Goal: Task Accomplishment & Management: Manage account settings

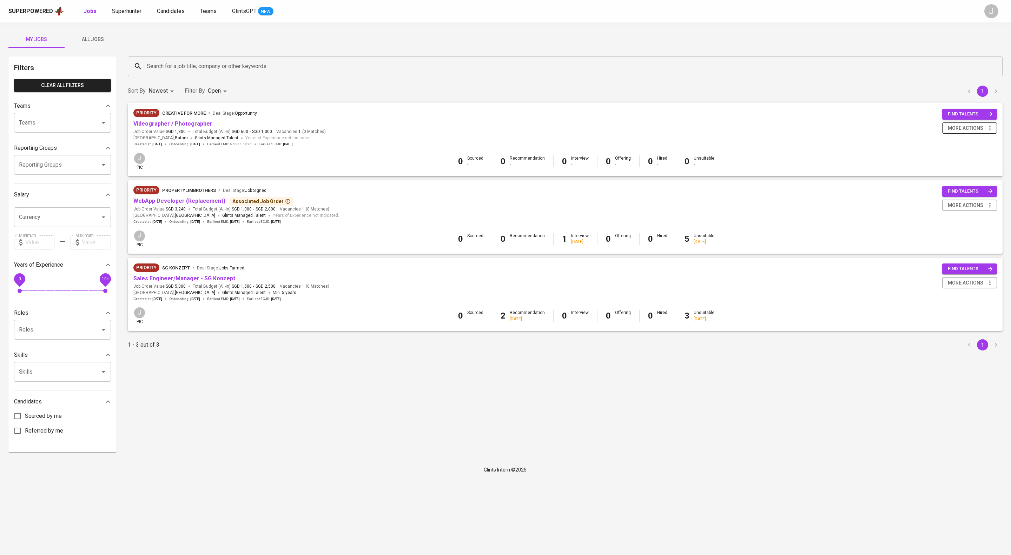
click at [958, 131] on span "more actions" at bounding box center [965, 128] width 35 height 9
click at [926, 191] on div "Close Job" at bounding box center [952, 186] width 62 height 7
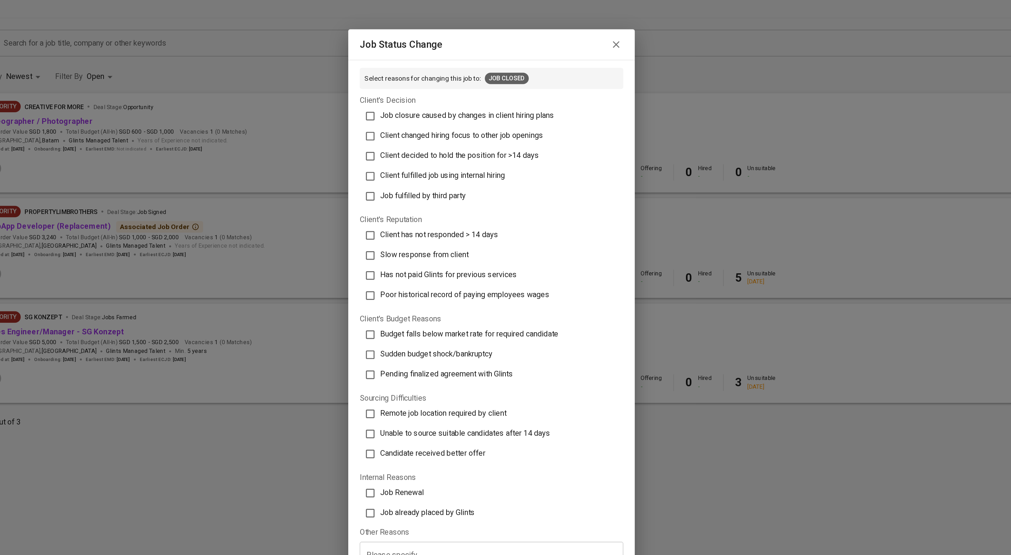
click at [512, 131] on span "Client changed hiring focus to other job openings" at bounding box center [484, 134] width 120 height 7
click at [424, 127] on input "Client changed hiring focus to other job openings" at bounding box center [416, 134] width 15 height 15
checkbox input "true"
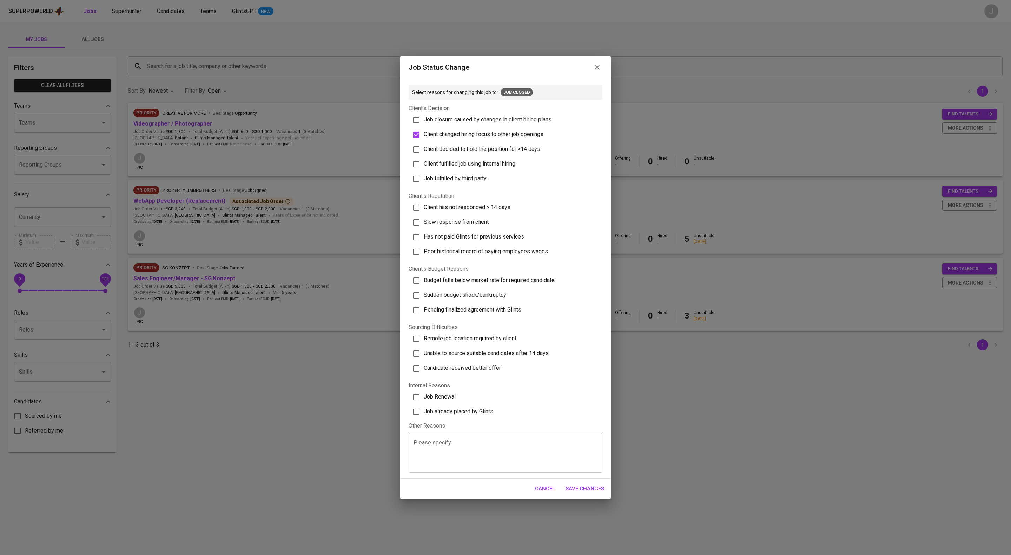
click at [595, 493] on span "Save Changes" at bounding box center [584, 488] width 39 height 9
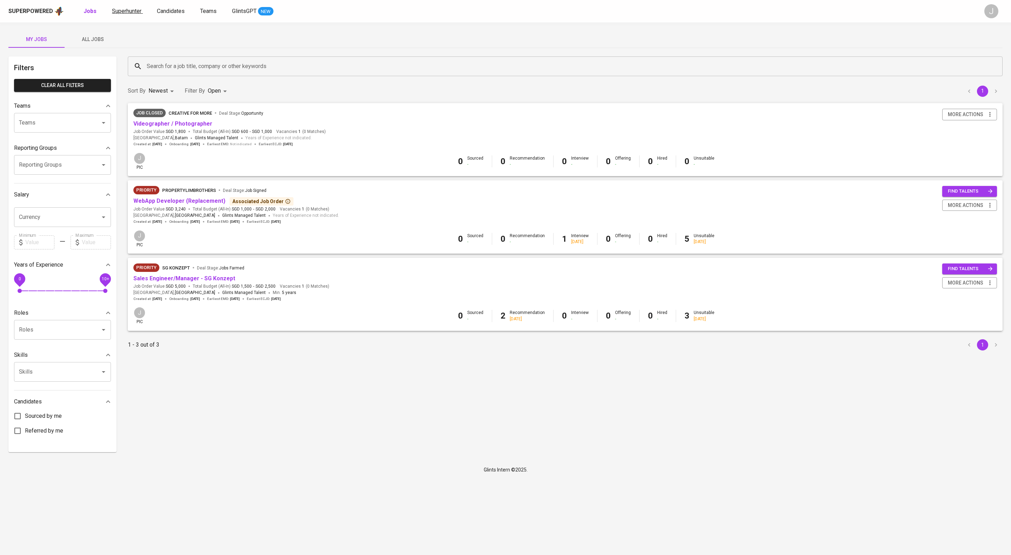
click at [141, 13] on span "Superhunter" at bounding box center [126, 11] width 29 height 7
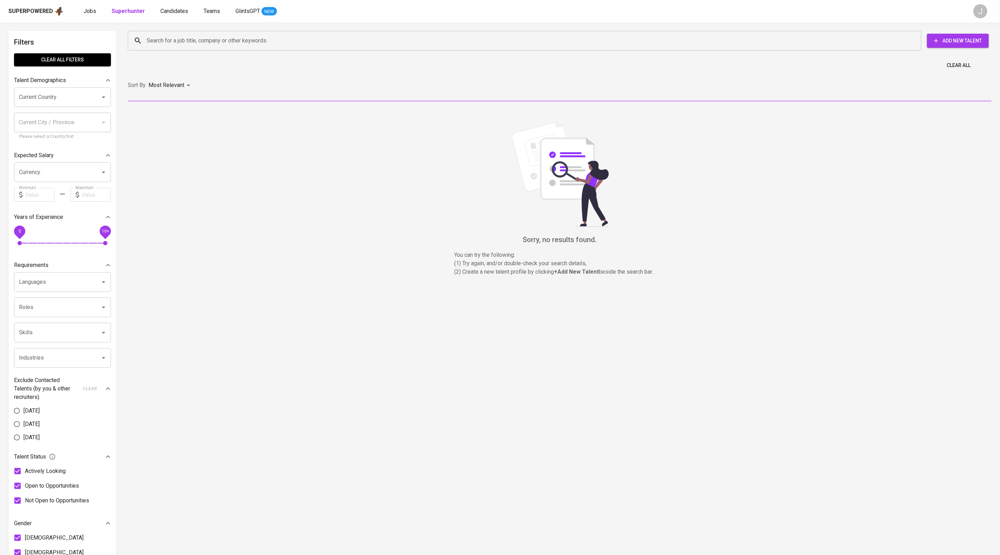
click at [197, 40] on input "Search for a job title, company or other keywords" at bounding box center [526, 40] width 763 height 13
paste input "[EMAIL_ADDRESS][DOMAIN_NAME]"
type input "[EMAIL_ADDRESS][DOMAIN_NAME]"
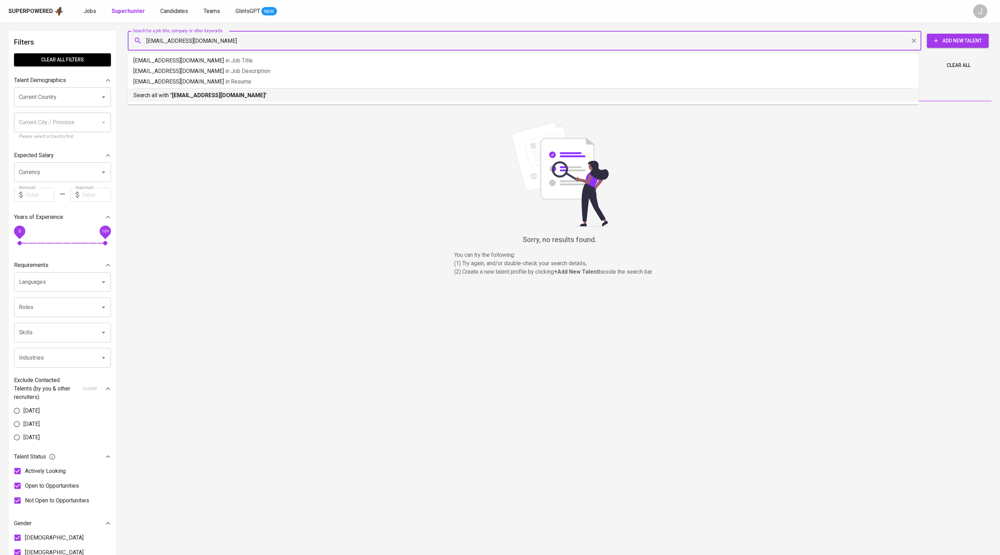
click at [238, 99] on b "[EMAIL_ADDRESS][DOMAIN_NAME]" at bounding box center [218, 95] width 93 height 7
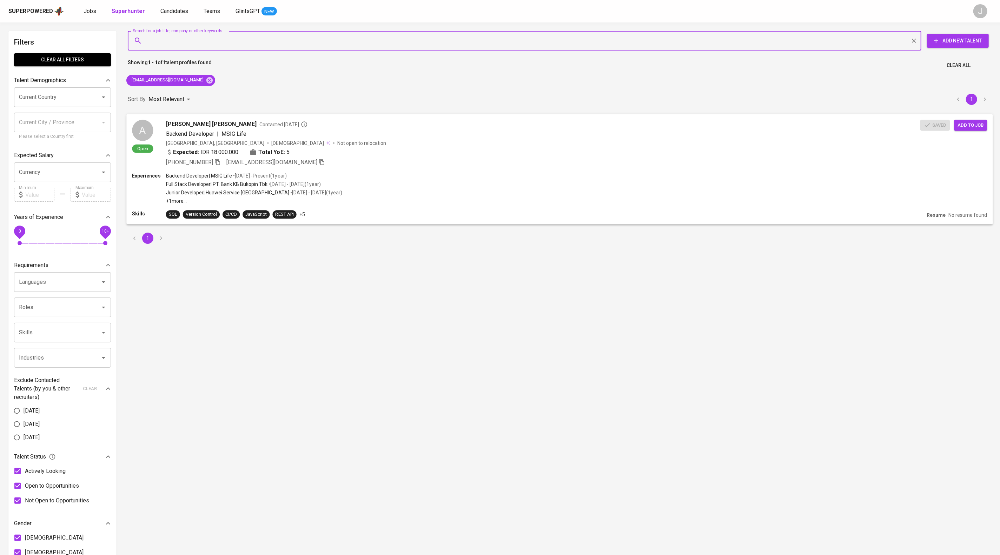
click at [398, 158] on div "Expected: IDR 18.000.000 Total YoE: 5" at bounding box center [543, 153] width 754 height 10
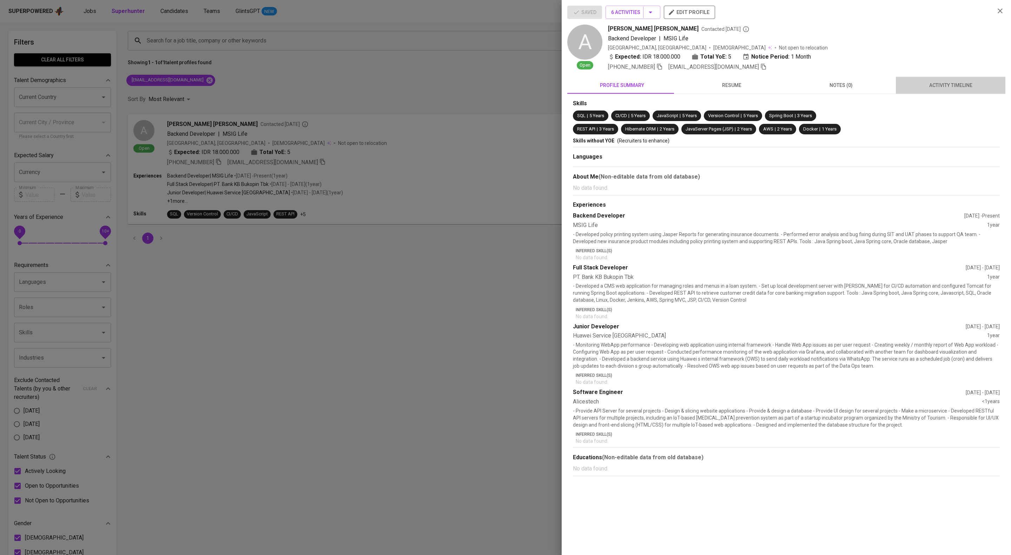
click at [969, 90] on span "activity timeline" at bounding box center [950, 85] width 101 height 9
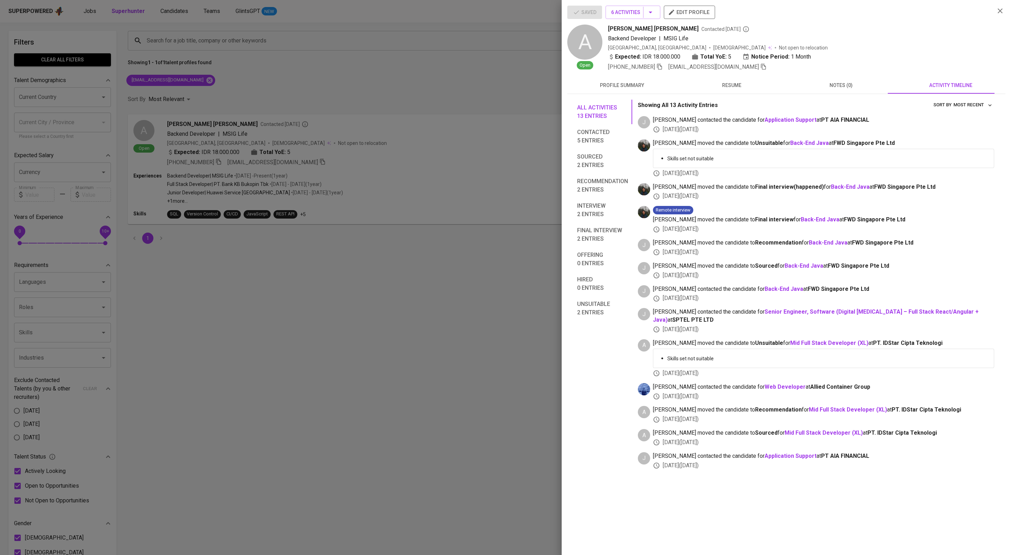
click at [303, 112] on div at bounding box center [505, 277] width 1011 height 555
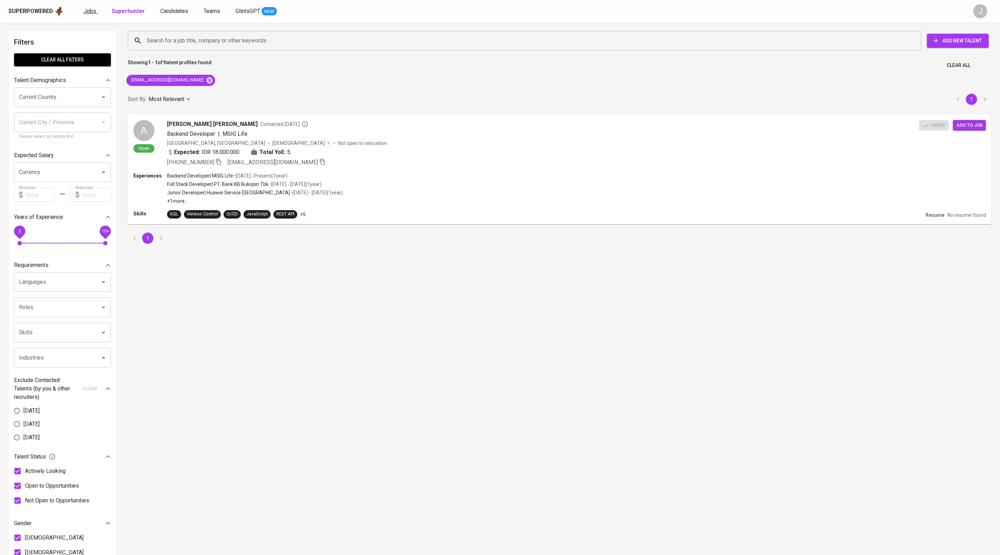
click at [96, 11] on span "Jobs" at bounding box center [90, 11] width 13 height 7
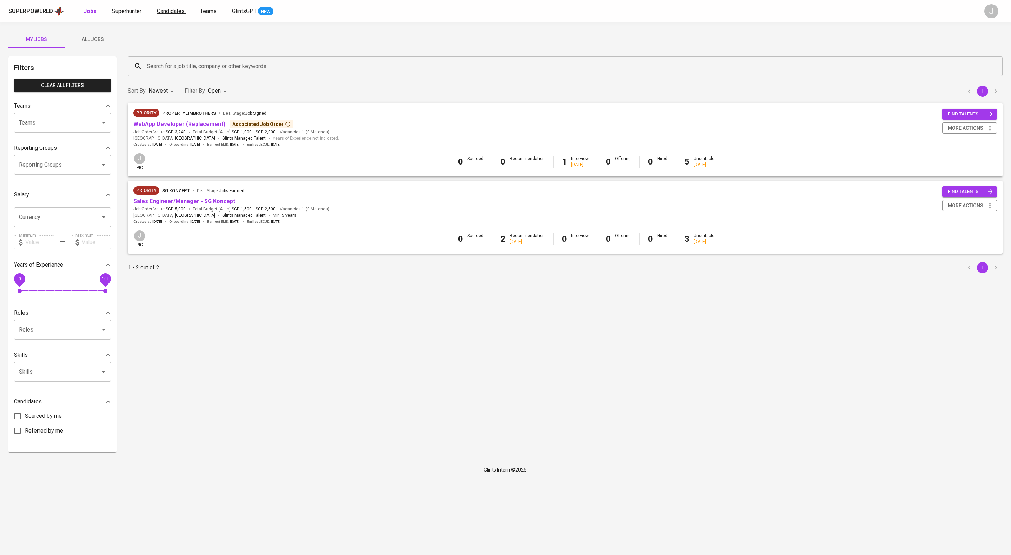
click at [185, 8] on span "Candidates" at bounding box center [171, 11] width 28 height 7
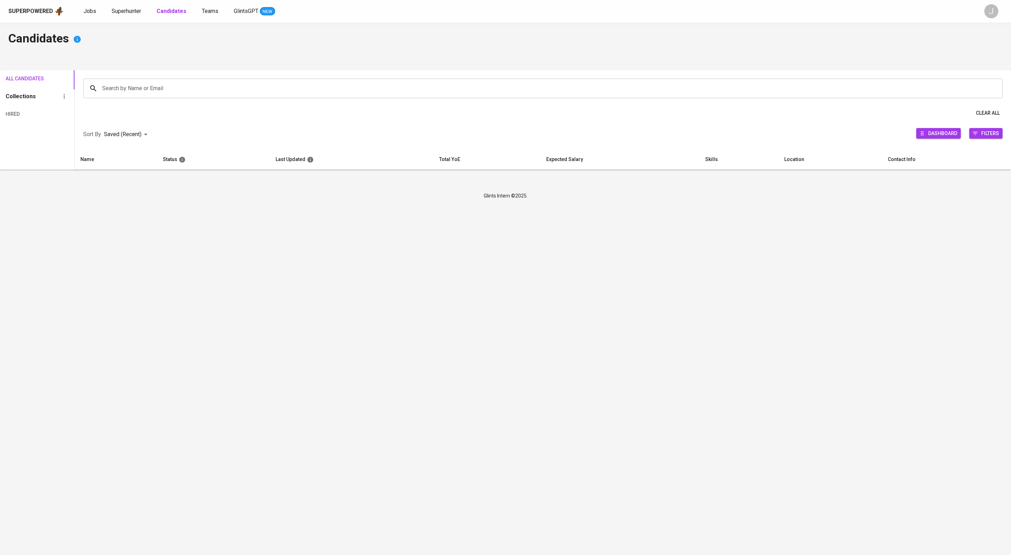
click at [222, 95] on input "Search by Name or Email" at bounding box center [544, 88] width 888 height 13
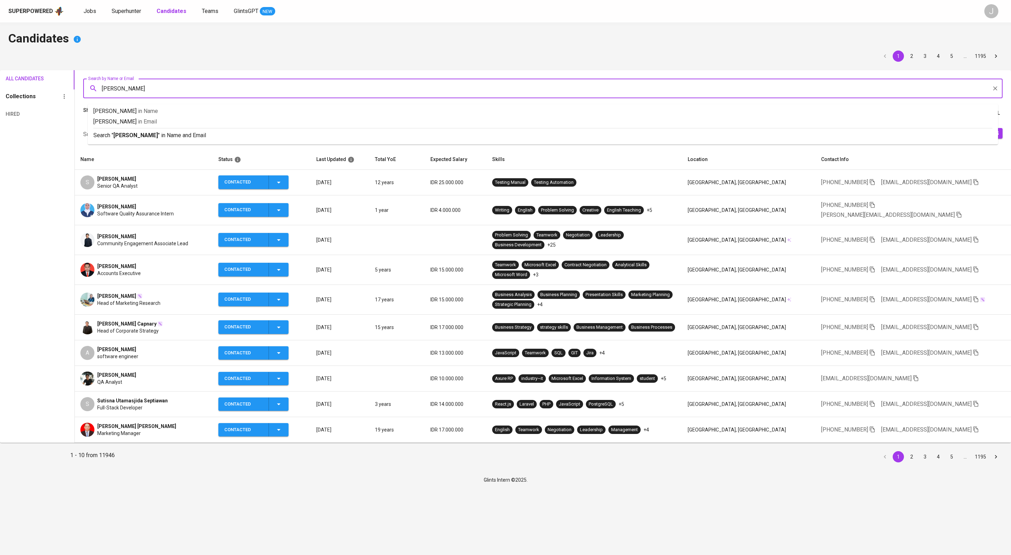
type input "[PERSON_NAME]"
click at [188, 140] on p "Search " [PERSON_NAME] " in Name and Email" at bounding box center [542, 135] width 899 height 8
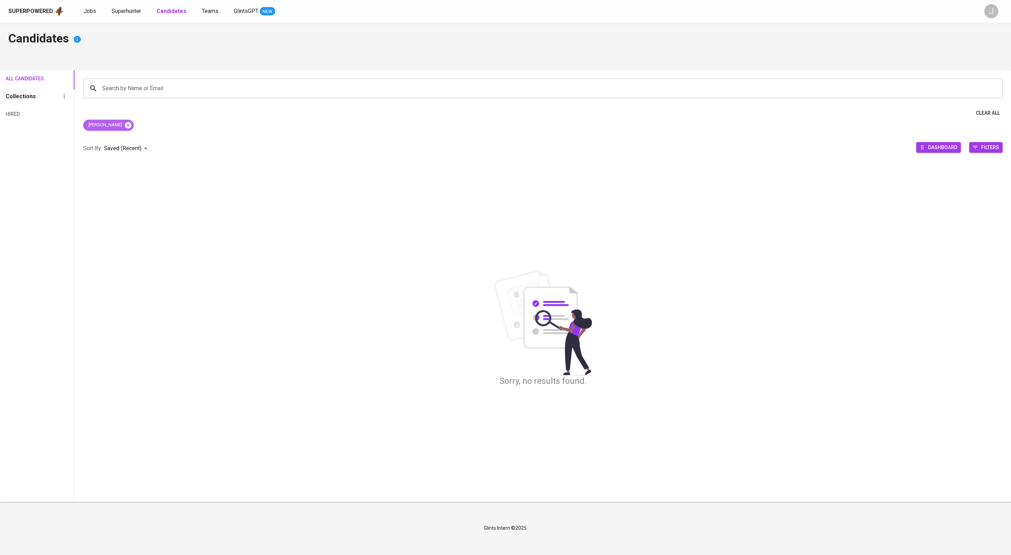
click at [132, 129] on icon at bounding box center [128, 125] width 8 height 8
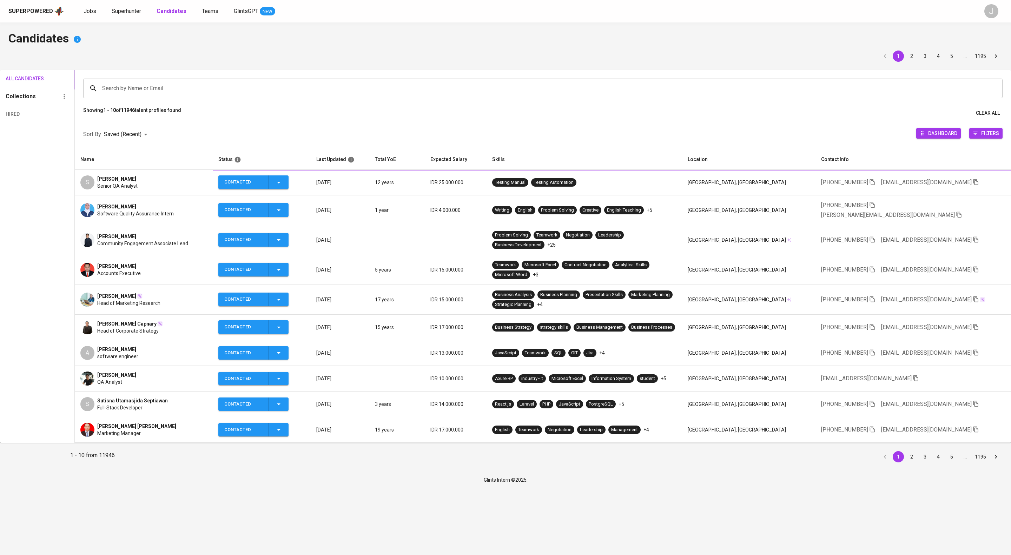
click at [231, 90] on input "Search by Name or Email" at bounding box center [544, 88] width 888 height 13
type input "taufik"
click at [226, 140] on p "Search " taufik " in Name and Email" at bounding box center [542, 135] width 899 height 8
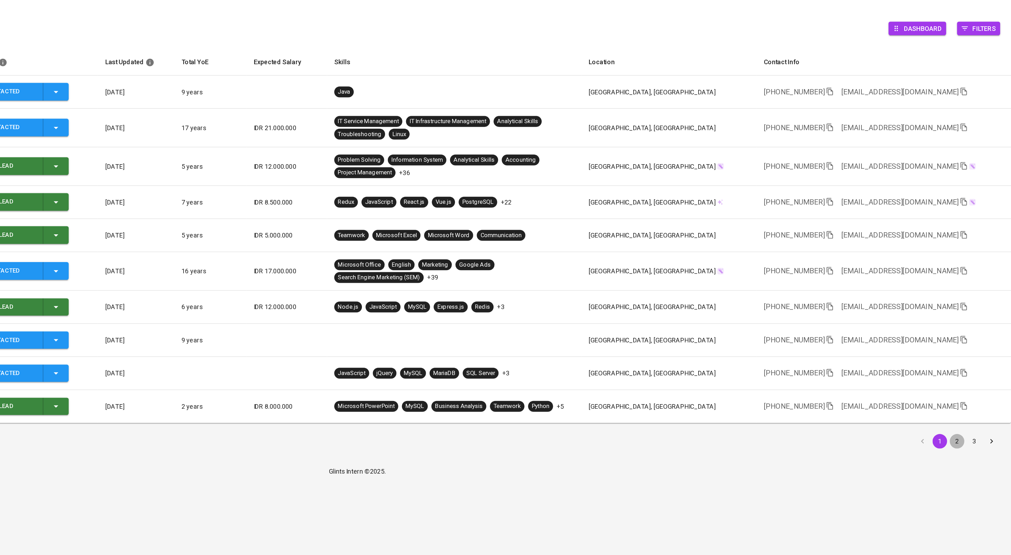
click at [966, 472] on button "2" at bounding box center [968, 466] width 11 height 11
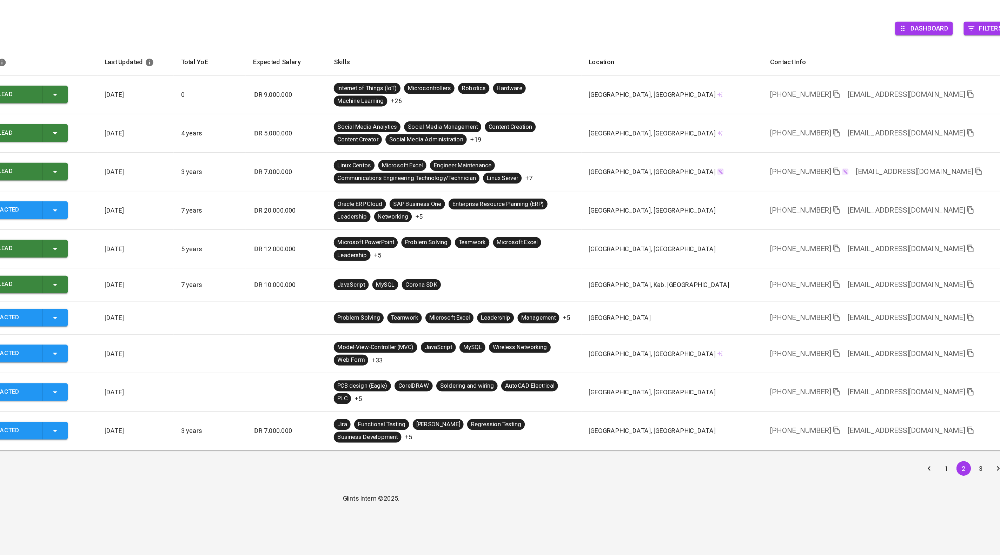
scroll to position [21, 0]
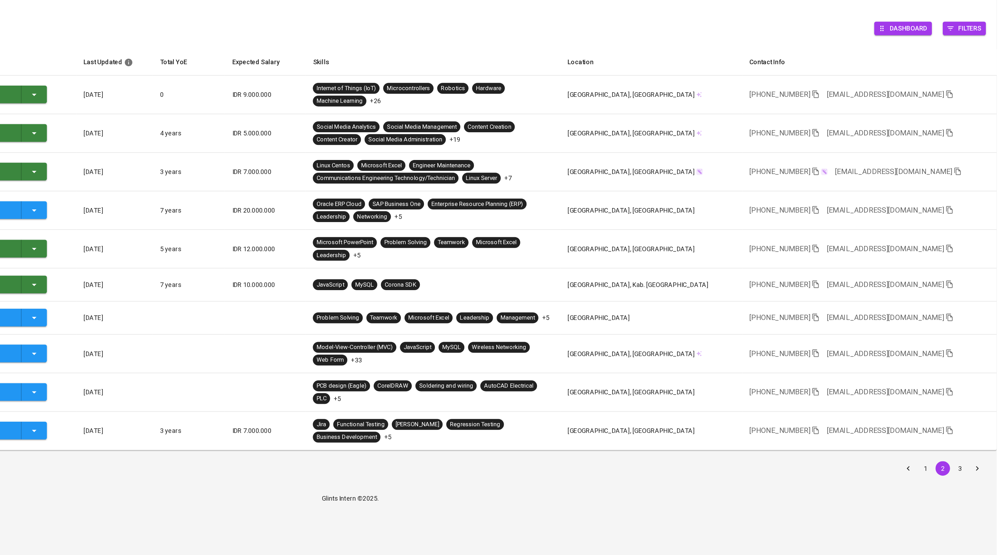
click at [970, 493] on button "3" at bounding box center [971, 487] width 11 height 11
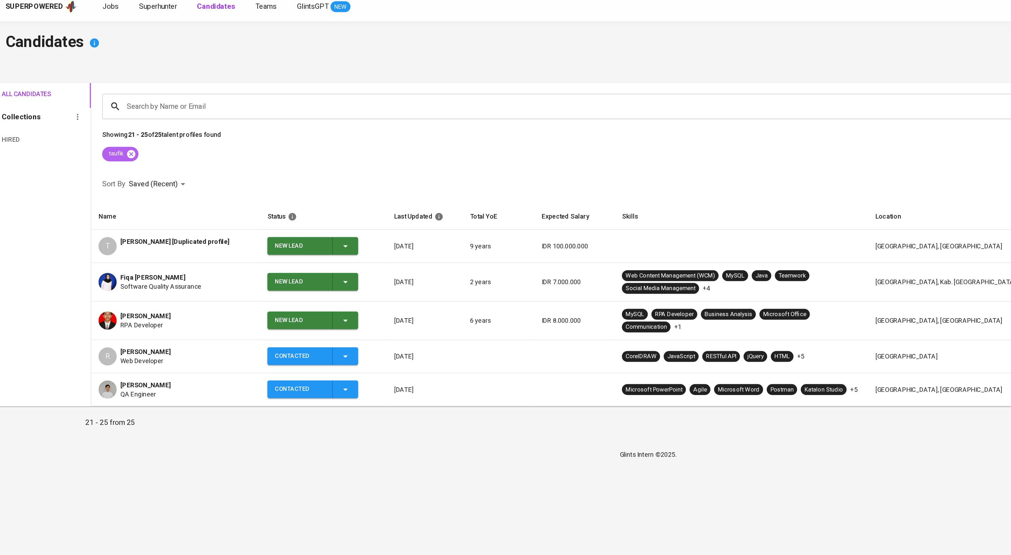
click at [109, 128] on icon at bounding box center [105, 125] width 6 height 6
click at [141, 9] on span "Superhunter" at bounding box center [126, 11] width 29 height 7
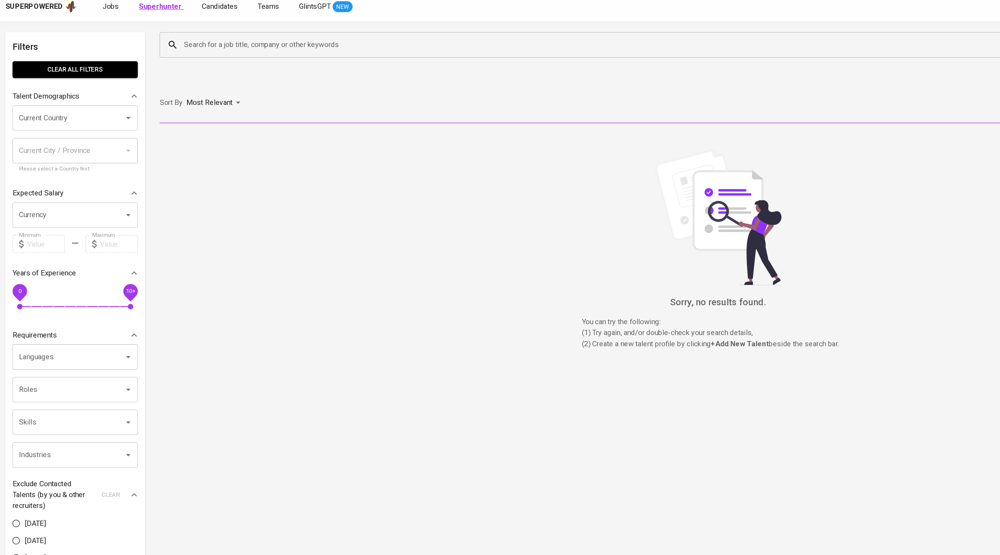
drag, startPoint x: 144, startPoint y: 9, endPoint x: 145, endPoint y: 13, distance: 3.9
click at [145, 13] on b "Superhunter" at bounding box center [128, 11] width 33 height 7
click at [174, 37] on input "Search for a job title, company or other keywords" at bounding box center [526, 40] width 763 height 13
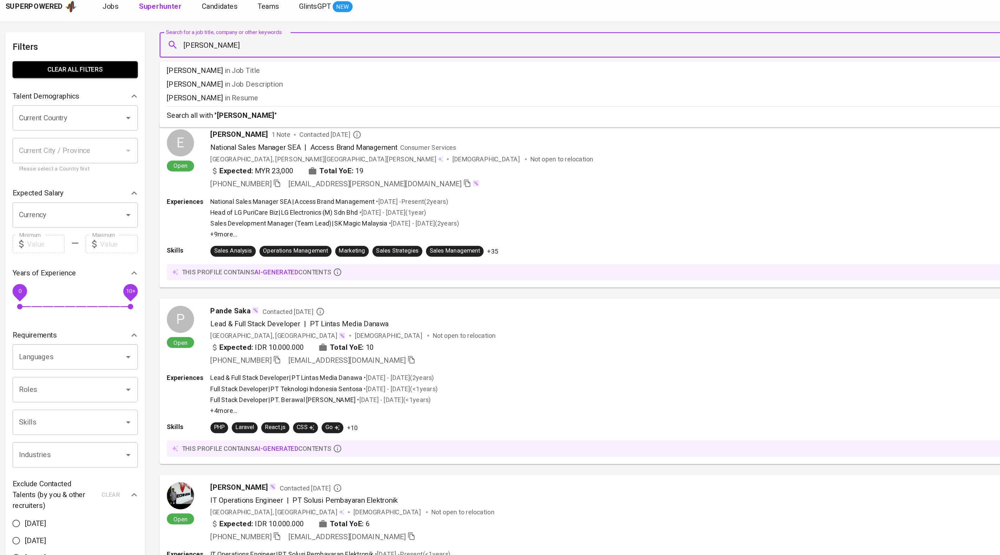
type input "[PERSON_NAME]"
click at [319, 100] on p "Search all with " [PERSON_NAME] "" at bounding box center [523, 95] width 780 height 8
click at [318, 96] on div "Sort By Most Relevant MOST_RELEVANT 1 2 3 4 5 … 1000" at bounding box center [560, 85] width 872 height 21
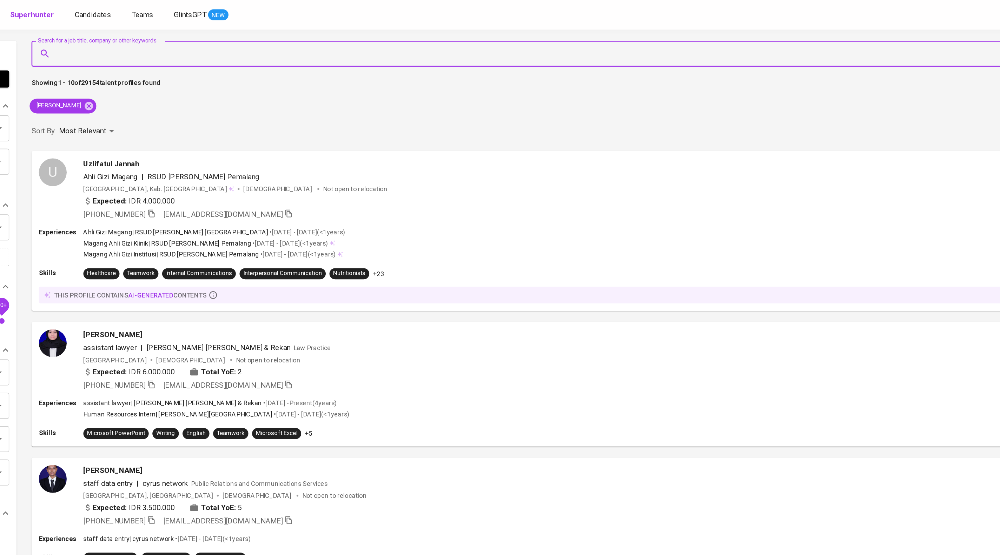
click at [254, 39] on input "Search for a job title, company or other keywords" at bounding box center [526, 40] width 763 height 13
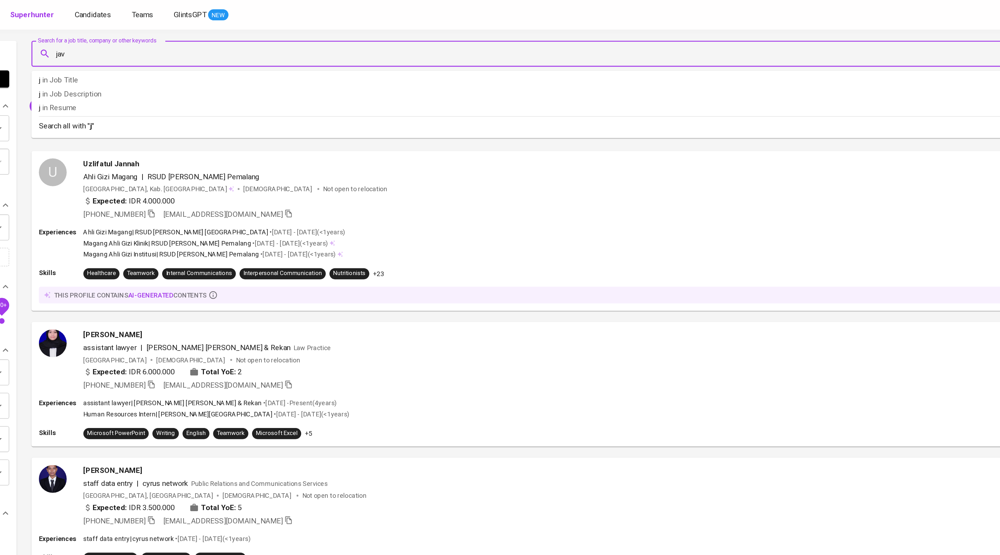
type input "java"
click at [282, 100] on p "Search all with " java "" at bounding box center [523, 95] width 780 height 8
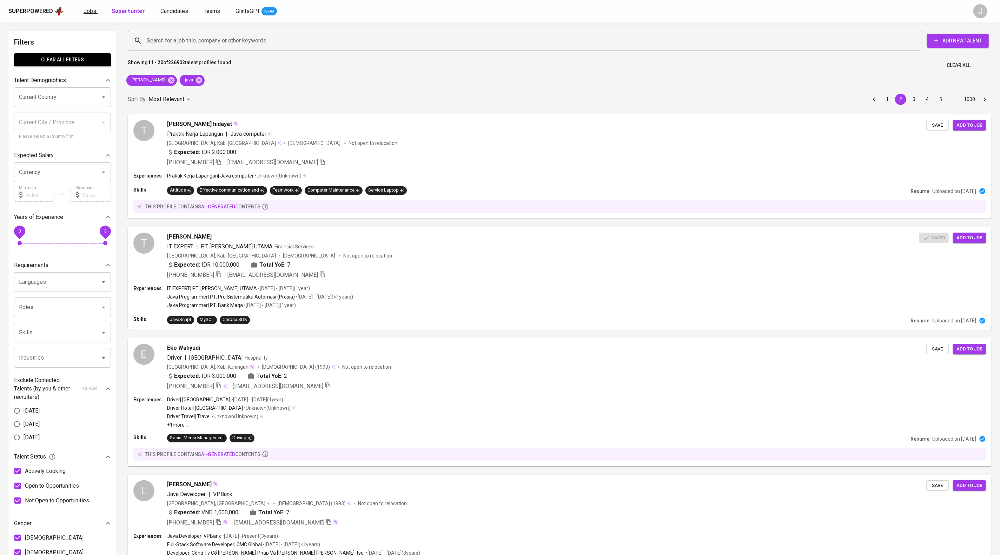
click at [96, 14] on span "Jobs" at bounding box center [90, 11] width 13 height 7
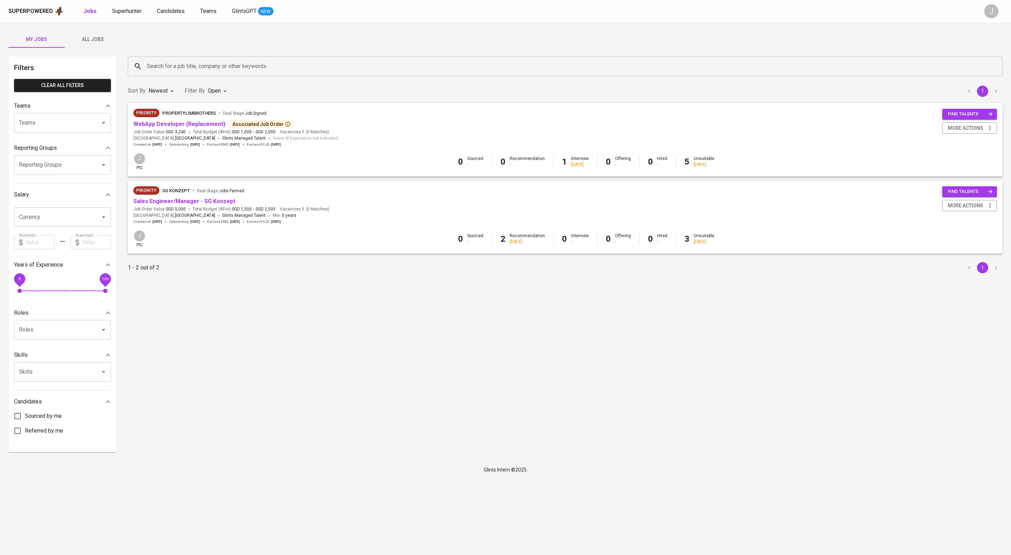
click at [202, 120] on div "Priority PropertyLimBrothers Deal Stage : Job Signed" at bounding box center [236, 114] width 206 height 11
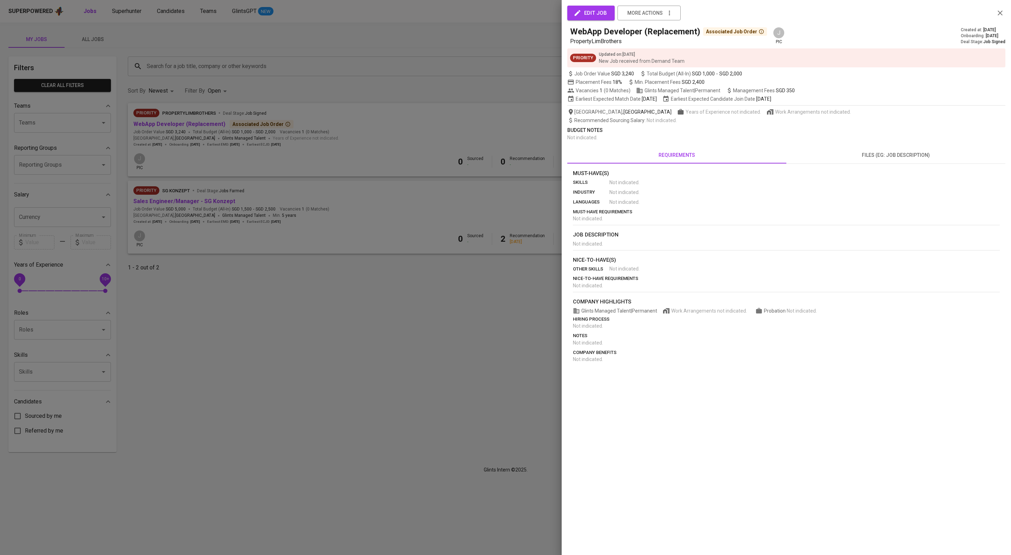
drag, startPoint x: 428, startPoint y: 180, endPoint x: 366, endPoint y: 153, distance: 67.9
click at [430, 180] on div at bounding box center [505, 277] width 1011 height 555
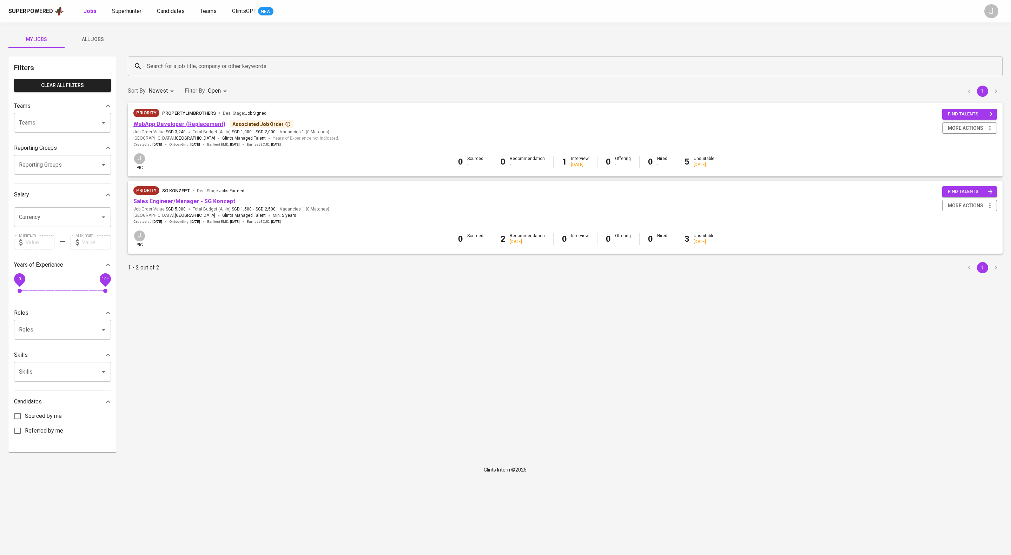
click at [190, 126] on link "WebApp Developer (Replacement)" at bounding box center [179, 124] width 92 height 7
click at [197, 127] on link "WebApp Developer (Replacement)" at bounding box center [179, 124] width 92 height 7
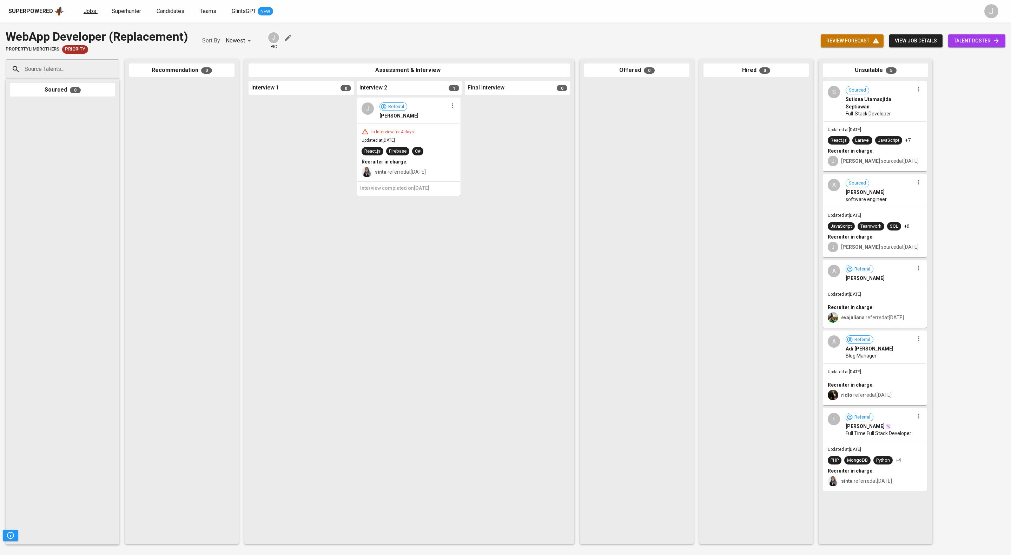
click at [96, 11] on span "Jobs" at bounding box center [90, 11] width 13 height 7
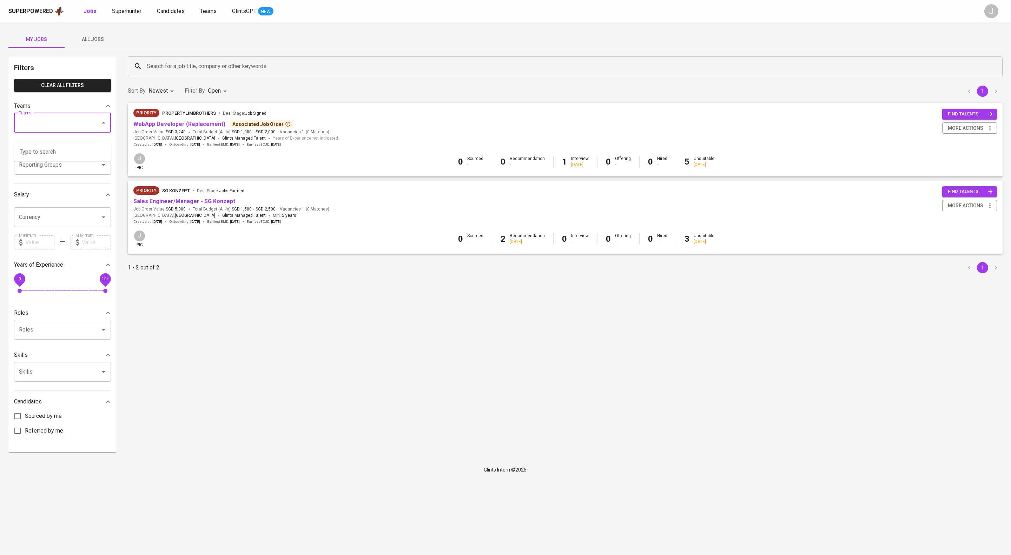
click at [74, 127] on input "Teams" at bounding box center [52, 122] width 71 height 13
click at [62, 130] on input "Teams" at bounding box center [52, 122] width 71 height 13
click at [59, 158] on li "Pod Bandi" at bounding box center [62, 152] width 97 height 13
type input "bandi"
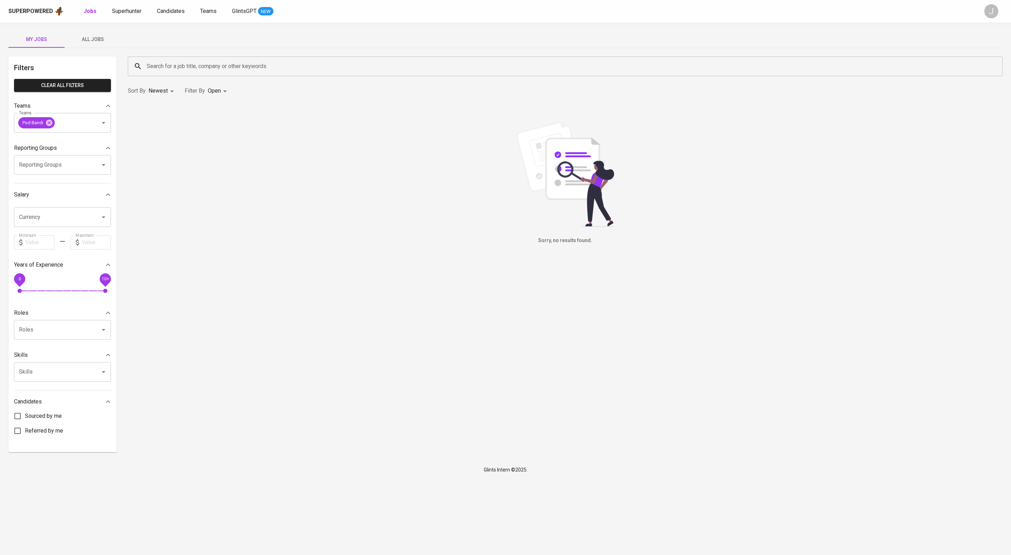
drag, startPoint x: 94, startPoint y: 39, endPoint x: 173, endPoint y: 193, distance: 172.8
click at [94, 39] on span "All Jobs" at bounding box center [93, 39] width 48 height 9
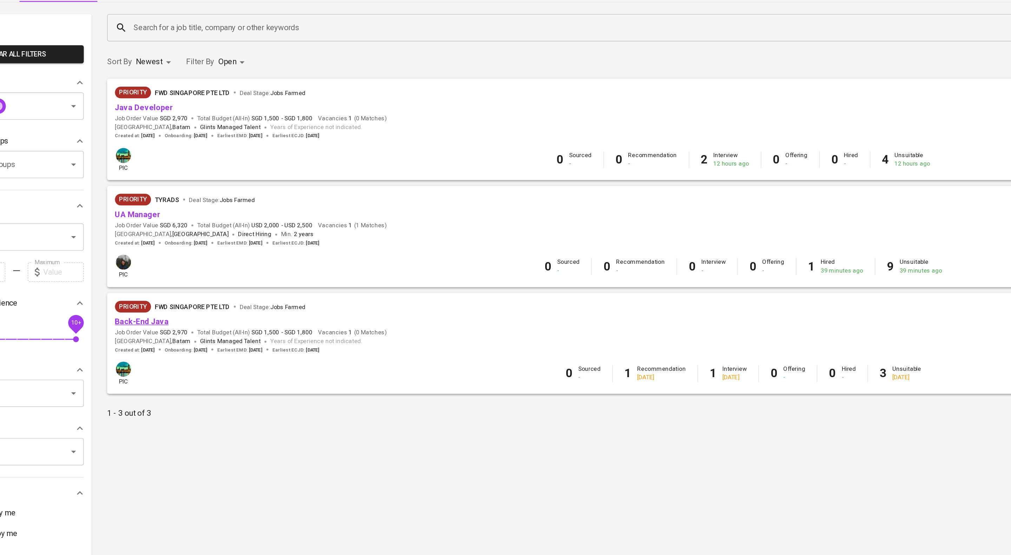
click at [162, 281] on link "Back-End Java" at bounding box center [152, 278] width 39 height 7
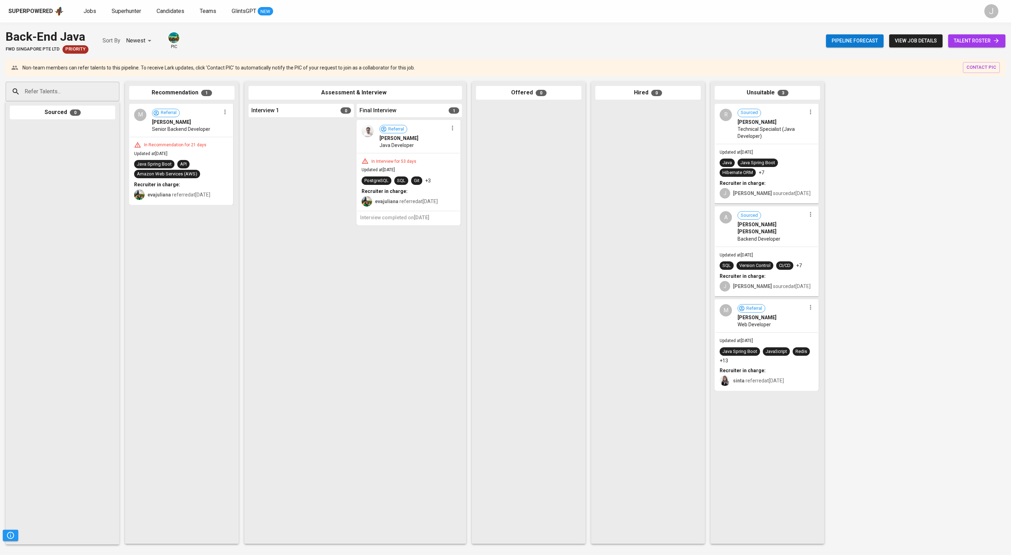
click at [988, 40] on span "talent roster" at bounding box center [977, 41] width 46 height 9
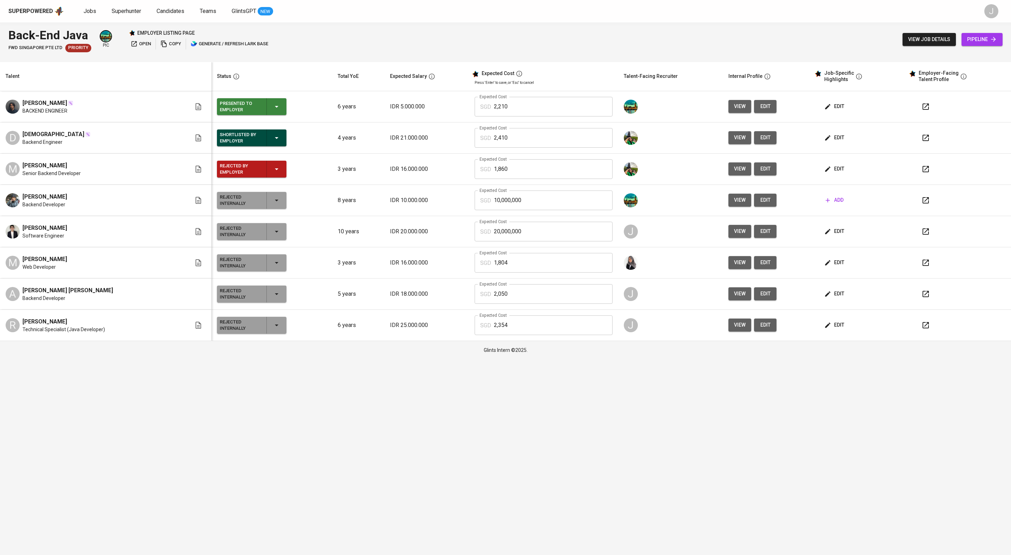
click at [926, 298] on icon "button" at bounding box center [925, 294] width 8 height 8
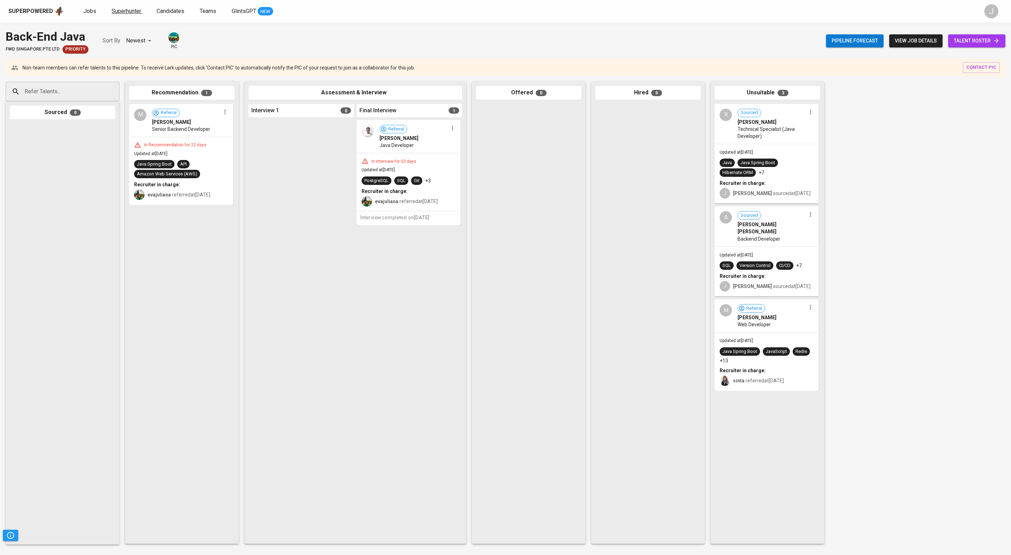
click at [141, 8] on span "Superhunter" at bounding box center [126, 11] width 29 height 7
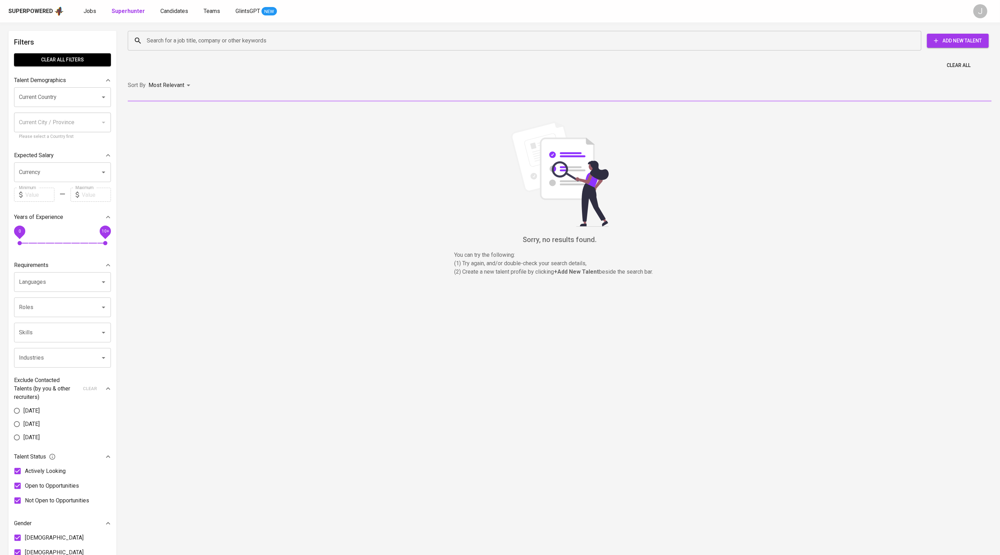
click at [223, 45] on input "Search for a job title, company or other keywords" at bounding box center [526, 40] width 763 height 13
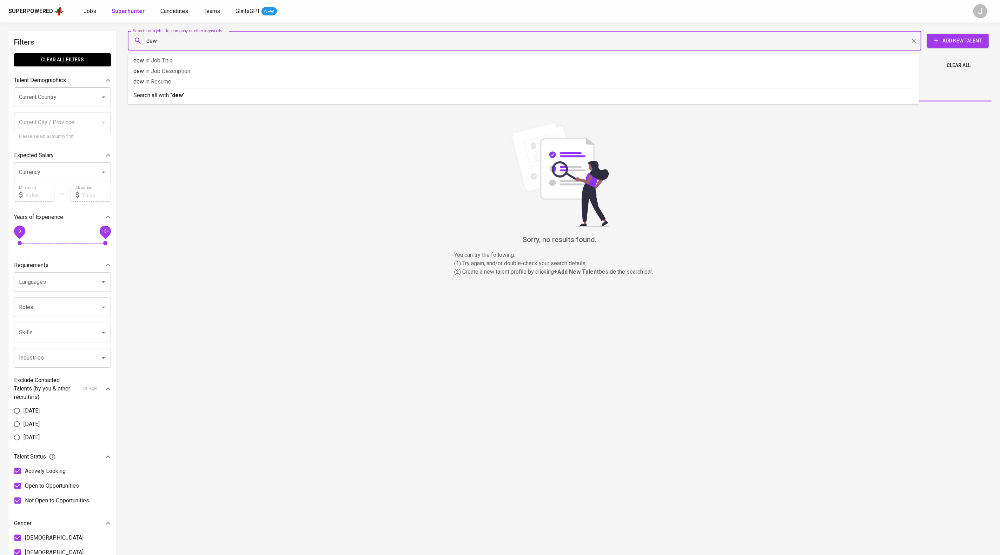
type input "dewa"
click at [188, 16] on link "Candidates" at bounding box center [174, 11] width 29 height 9
